Goal: Task Accomplishment & Management: Manage account settings

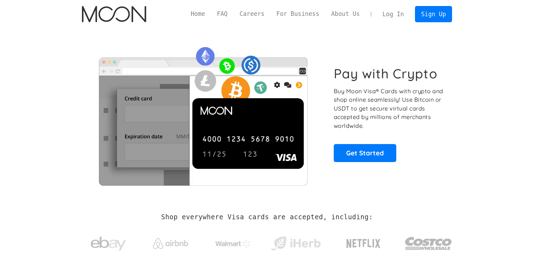
click at [395, 13] on link "Log In" at bounding box center [393, 14] width 33 height 16
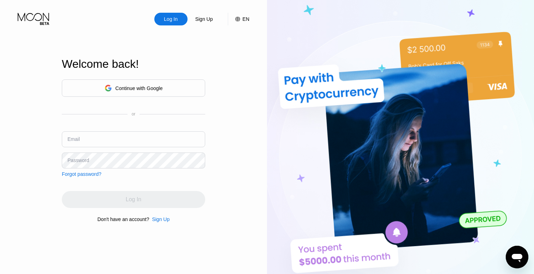
click at [112, 149] on div "Email" at bounding box center [133, 141] width 143 height 21
click at [115, 138] on input "text" at bounding box center [133, 139] width 143 height 16
click at [136, 147] on div "Email" at bounding box center [133, 141] width 143 height 21
click at [137, 141] on input "text" at bounding box center [133, 139] width 143 height 16
